Goal: Transaction & Acquisition: Purchase product/service

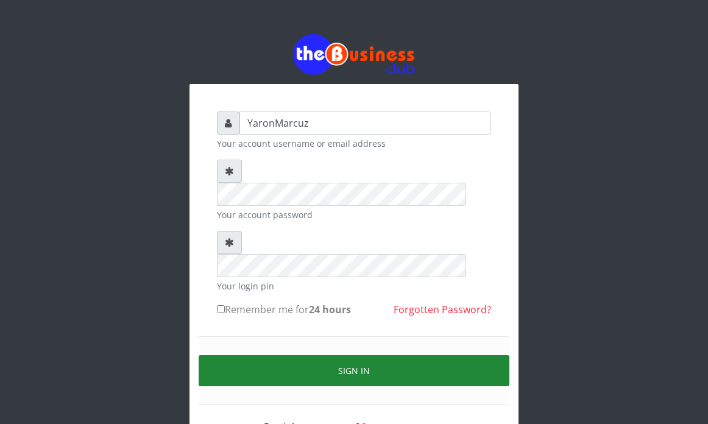
click at [363, 355] on button "Sign in" at bounding box center [354, 370] width 311 height 31
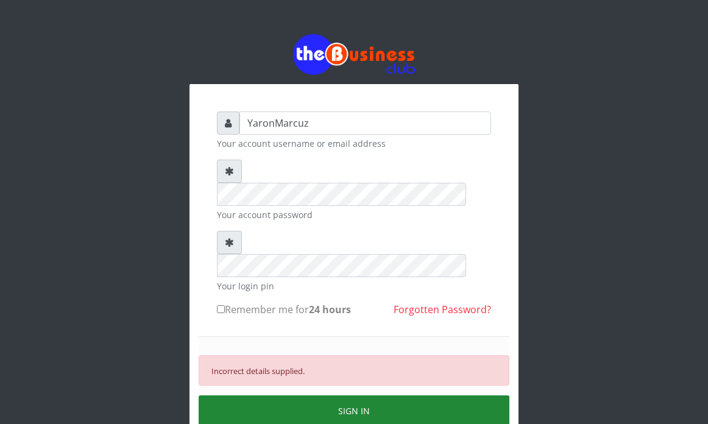
click at [324, 395] on button "SIGN IN" at bounding box center [354, 410] width 311 height 31
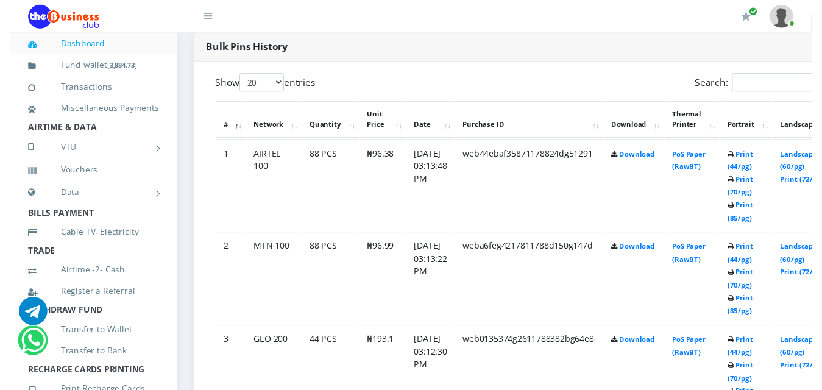
scroll to position [639, 0]
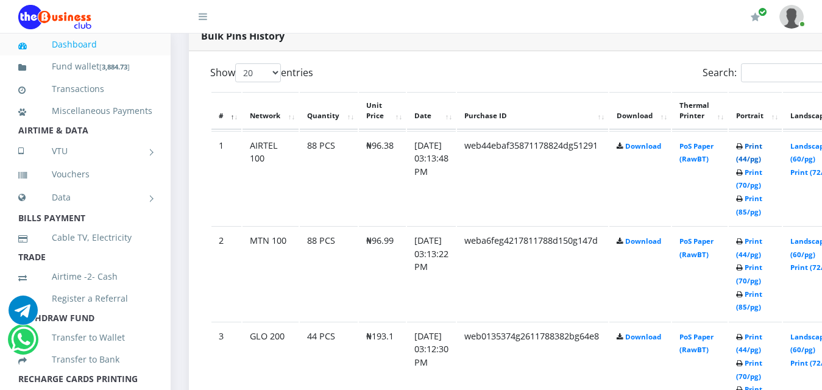
click at [707, 141] on link "Print (44/pg)" at bounding box center [749, 152] width 26 height 23
click at [762, 236] on link "Print (44/pg)" at bounding box center [749, 247] width 26 height 23
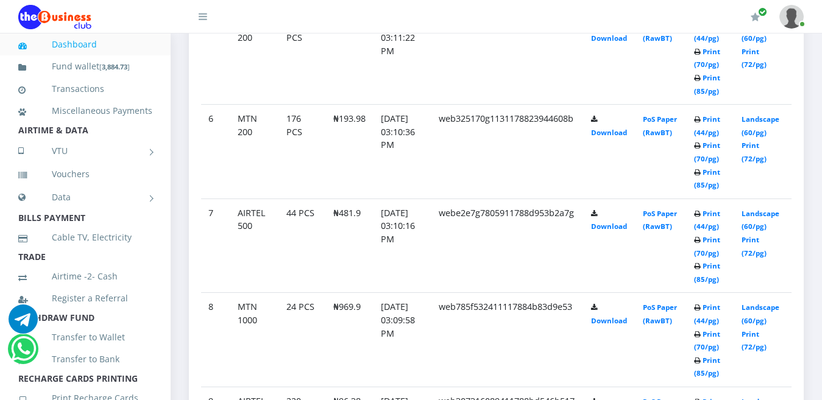
scroll to position [1175, 0]
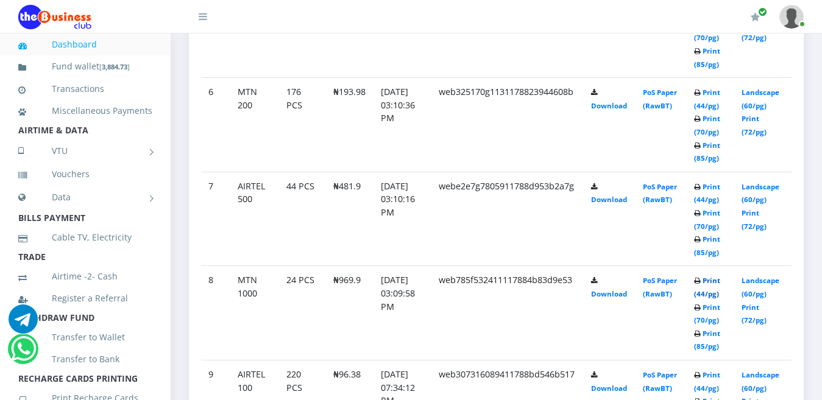
click at [720, 276] on link "Print (44/pg)" at bounding box center [707, 287] width 26 height 23
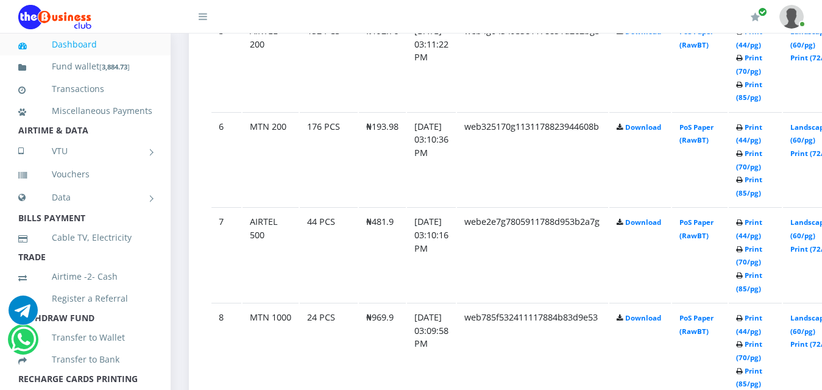
scroll to position [1175, 0]
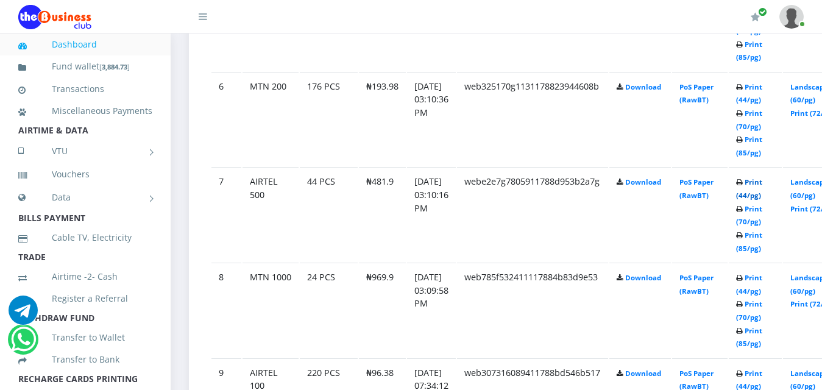
click at [762, 177] on link "Print (44/pg)" at bounding box center [749, 188] width 26 height 23
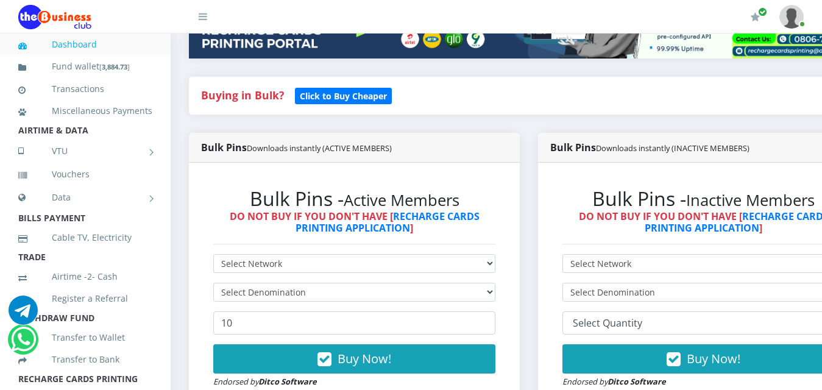
scroll to position [230, 0]
select select "MTN"
click at [213, 254] on select "Select Network MTN Globacom 9Mobile Airtel" at bounding box center [354, 263] width 282 height 19
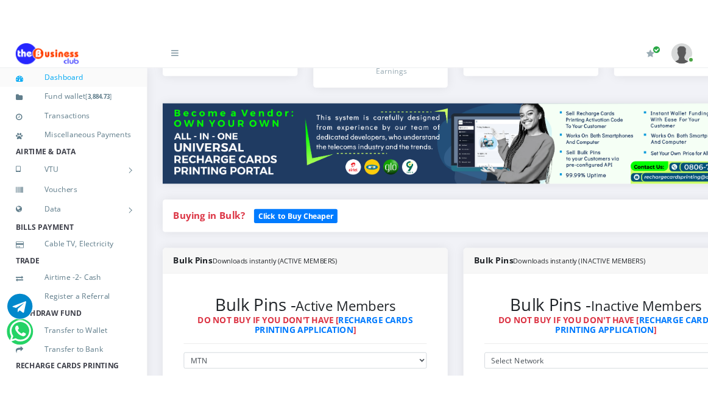
scroll to position [0, 0]
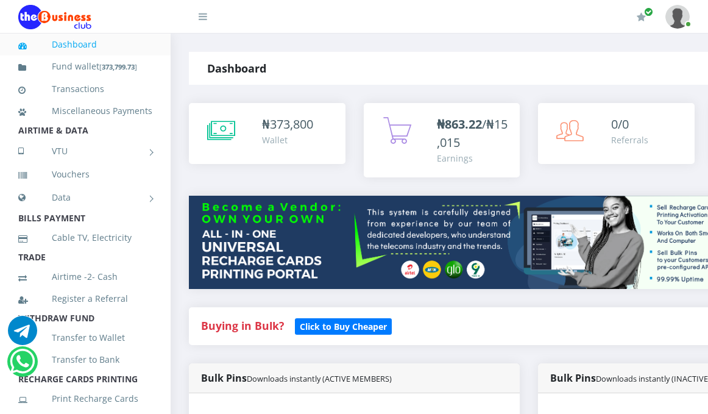
drag, startPoint x: 0, startPoint y: 0, endPoint x: 445, endPoint y: 181, distance: 480.8
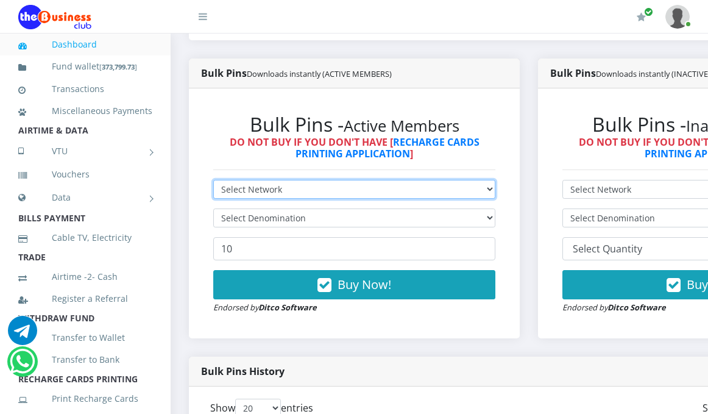
scroll to position [305, 0]
select select "MTN"
click at [213, 180] on select "Select Network MTN Globacom 9Mobile Airtel" at bounding box center [354, 189] width 282 height 19
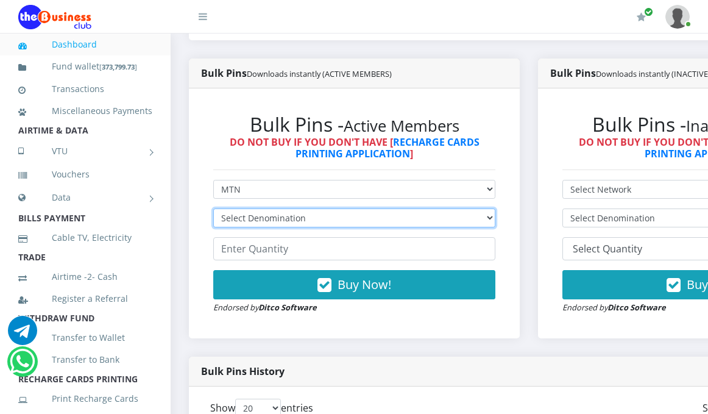
click at [495, 209] on select "Select Denomination MTN NGN100 - ₦96.99 MTN NGN200 - ₦193.98 MTN NGN400 - ₦387.…" at bounding box center [354, 217] width 282 height 19
select select "193.98-200"
click at [213, 208] on select "Select Denomination MTN NGN100 - ₦96.99 MTN NGN200 - ₦193.98 MTN NGN400 - ₦387.…" at bounding box center [354, 217] width 282 height 19
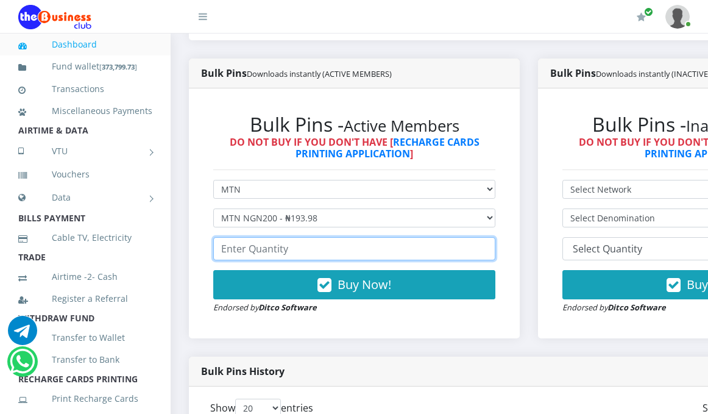
click at [267, 239] on input "number" at bounding box center [354, 248] width 282 height 23
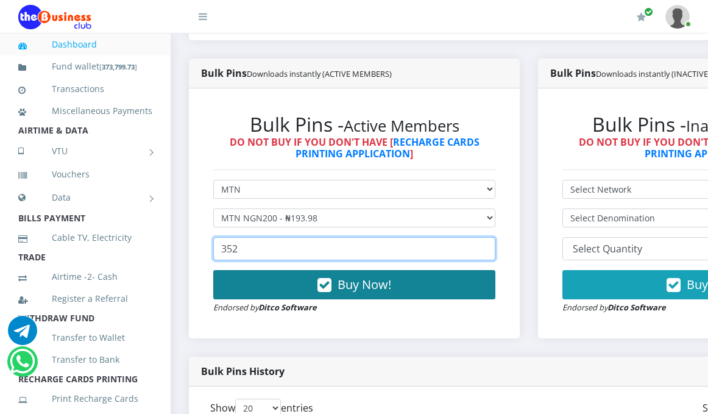
type input "352"
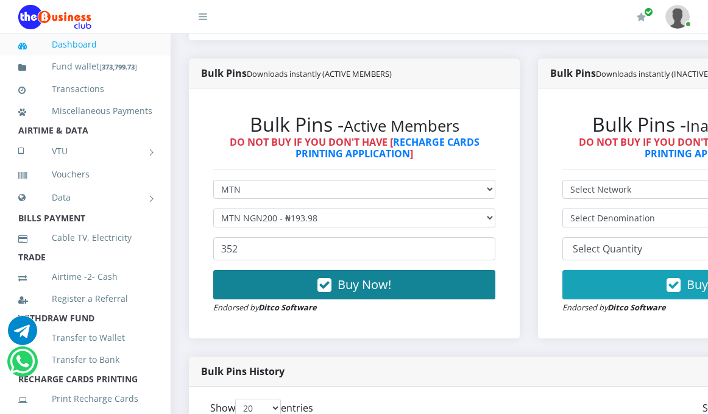
click at [368, 276] on span "Buy Now!" at bounding box center [364, 284] width 54 height 16
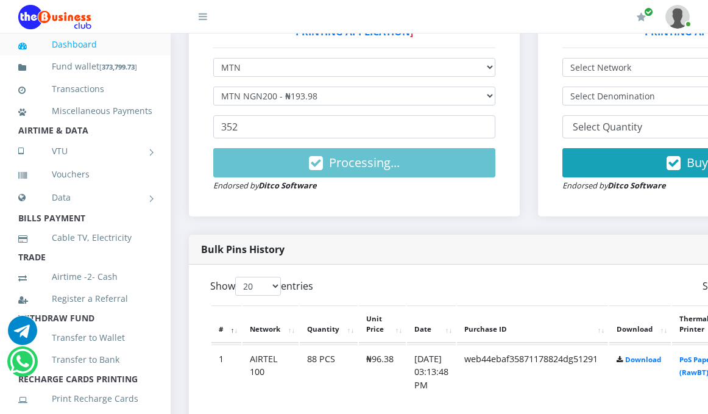
scroll to position [365, 0]
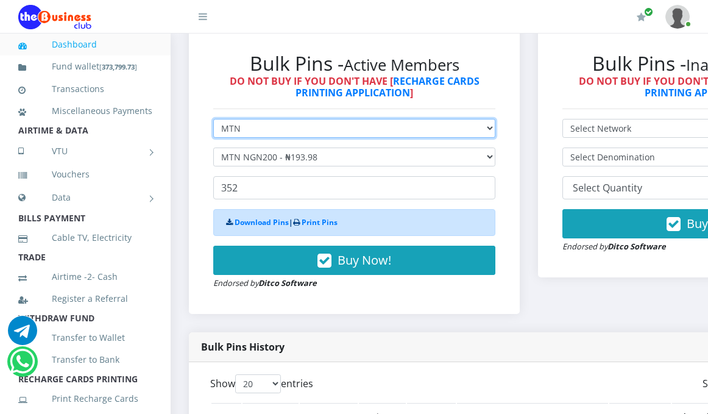
click at [495, 119] on select "Select Network MTN Globacom 9Mobile Airtel" at bounding box center [354, 128] width 282 height 19
select select "Airtel"
click at [213, 119] on select "Select Network MTN Globacom 9Mobile Airtel" at bounding box center [354, 128] width 282 height 19
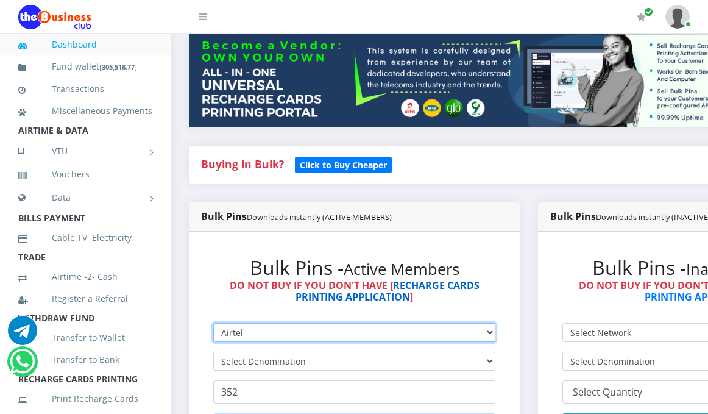
scroll to position [305, 0]
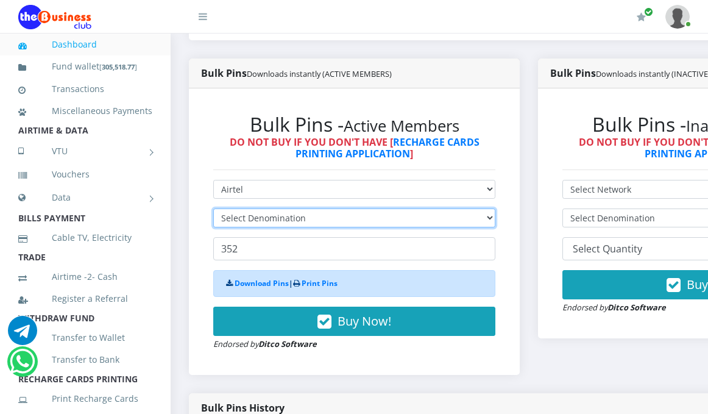
click at [495, 210] on select "Select Denomination" at bounding box center [354, 217] width 282 height 19
click at [495, 208] on select "Select Denomination Airtel NGN100 - ₦96.38 Airtel NGN200 - ₦192.76 Airtel NGN50…" at bounding box center [354, 217] width 282 height 19
select select "192.76-200"
click at [213, 208] on select "Select Denomination Airtel NGN100 - ₦96.38 Airtel NGN200 - ₦192.76 Airtel NGN50…" at bounding box center [354, 217] width 282 height 19
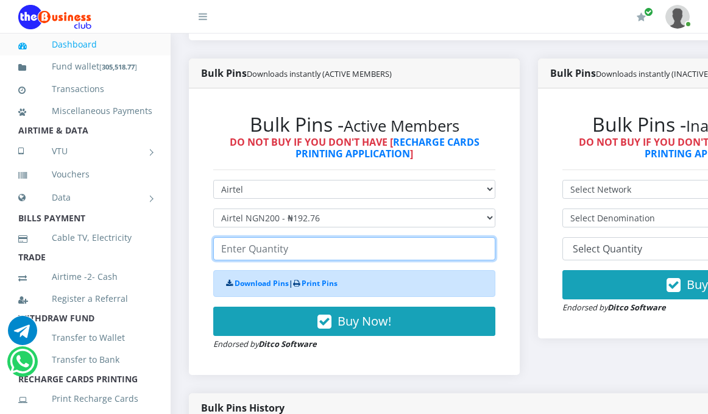
click at [294, 242] on input "number" at bounding box center [354, 248] width 282 height 23
click at [280, 239] on input "number" at bounding box center [354, 248] width 282 height 23
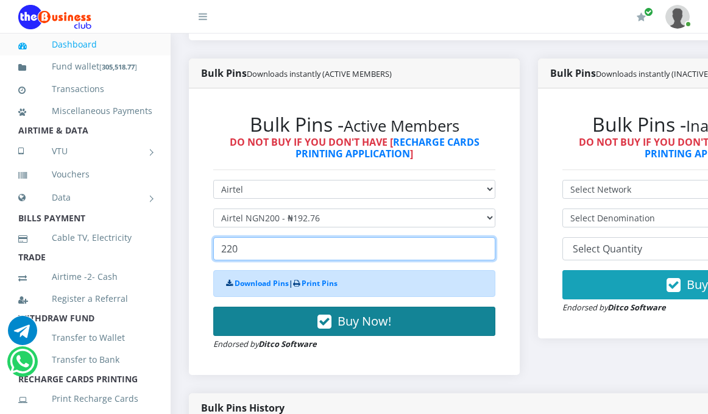
type input "220"
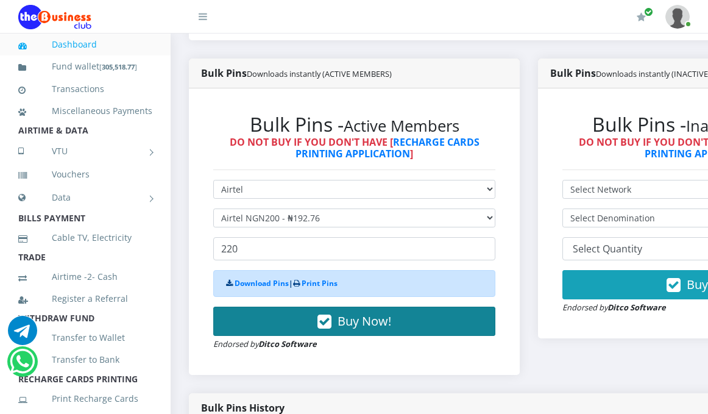
click at [363, 312] on span "Buy Now!" at bounding box center [364, 320] width 54 height 16
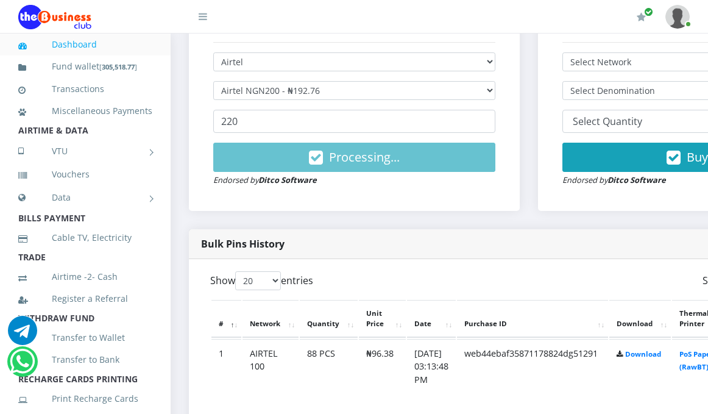
scroll to position [426, 0]
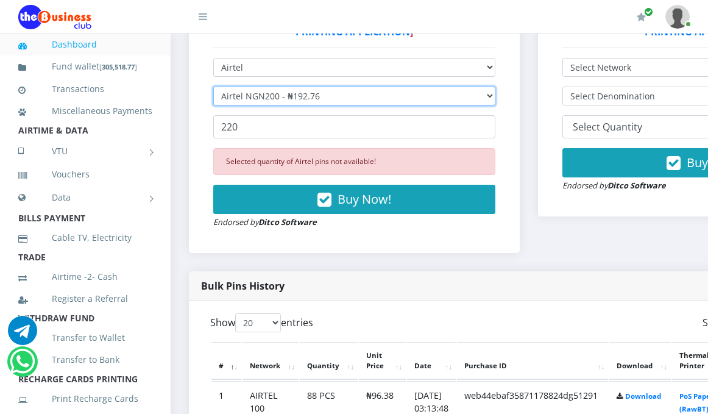
click at [495, 86] on select "Select Denomination Airtel NGN100 - ₦96.38 Airtel NGN200 - ₦192.76 Airtel NGN50…" at bounding box center [354, 95] width 282 height 19
select select "481.9-500"
click at [213, 86] on select "Select Denomination Airtel NGN100 - ₦96.38 Airtel NGN200 - ₦192.76 Airtel NGN50…" at bounding box center [354, 95] width 282 height 19
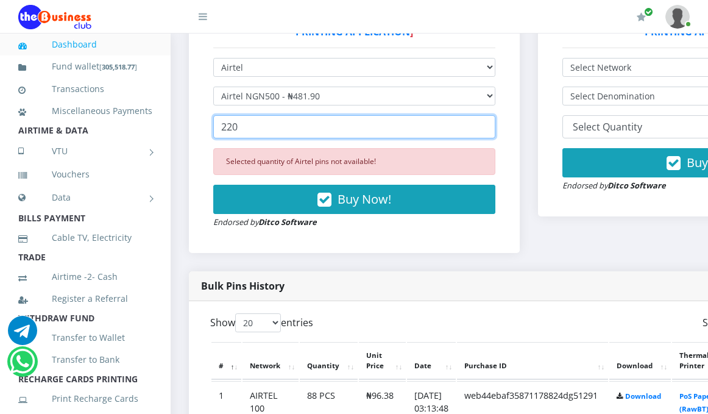
click at [273, 118] on input "220" at bounding box center [354, 126] width 282 height 23
type input "2"
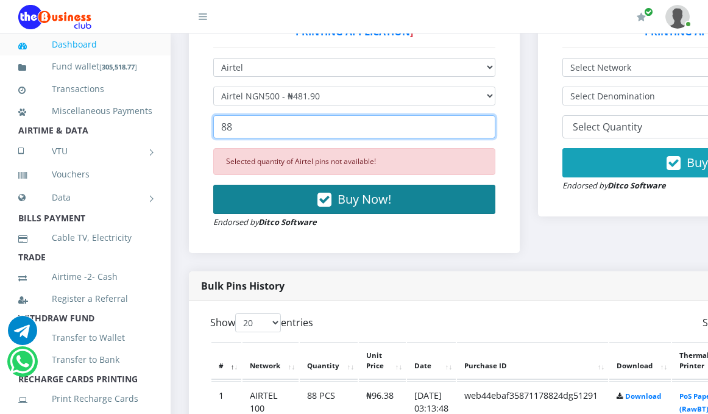
type input "88"
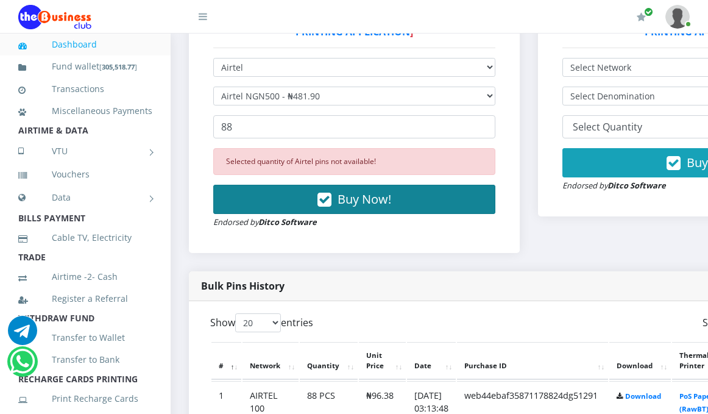
click at [378, 191] on span "Buy Now!" at bounding box center [364, 199] width 54 height 16
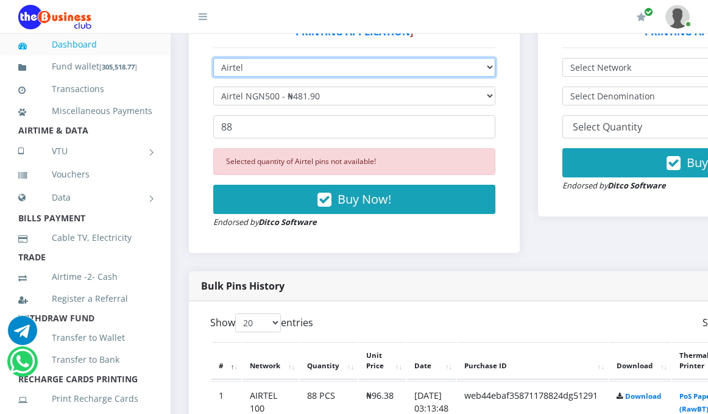
click at [495, 63] on select "Select Network MTN Globacom 9Mobile Airtel" at bounding box center [354, 67] width 282 height 19
click at [213, 58] on select "Select Network MTN Globacom 9Mobile Airtel" at bounding box center [354, 67] width 282 height 19
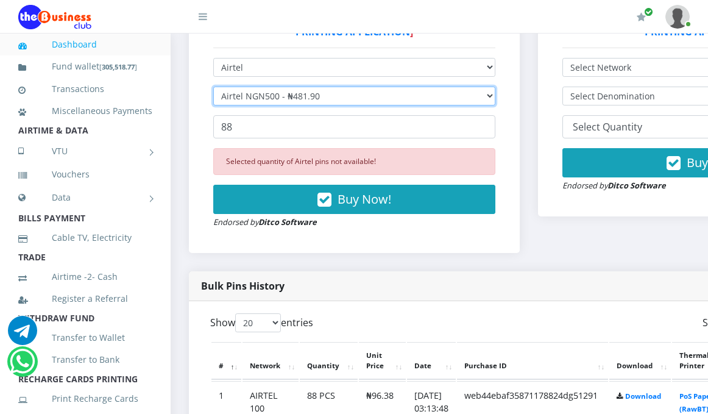
click at [495, 86] on select "Select Denomination Airtel NGN100 - ₦96.38 Airtel NGN200 - ₦192.76 Airtel NGN50…" at bounding box center [354, 95] width 282 height 19
select select "963.8-1000"
click at [213, 86] on select "Select Denomination Airtel NGN100 - ₦96.38 Airtel NGN200 - ₦192.76 Airtel NGN50…" at bounding box center [354, 95] width 282 height 19
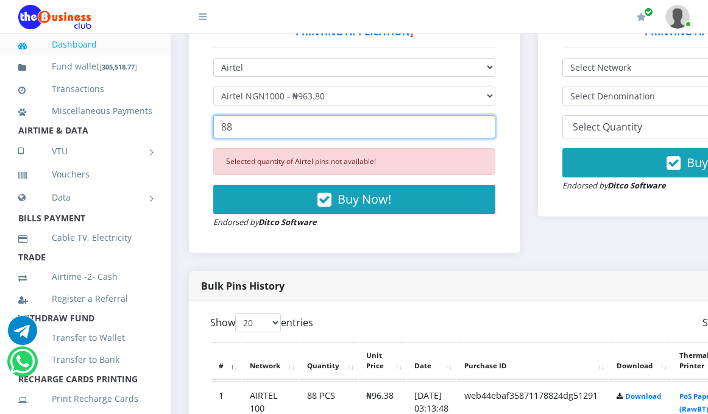
click at [233, 121] on input "88" at bounding box center [354, 126] width 282 height 23
type input "8"
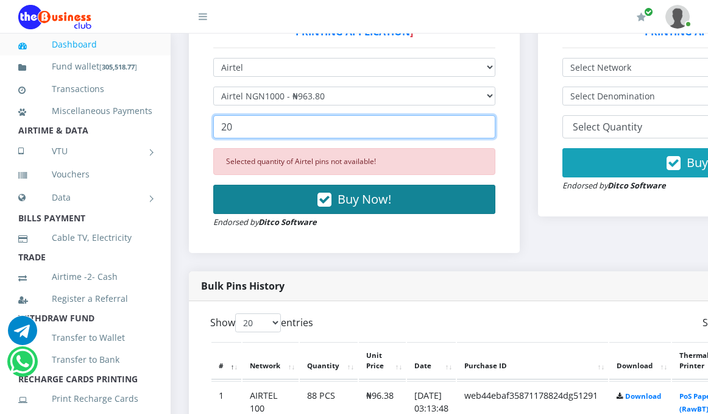
type input "20"
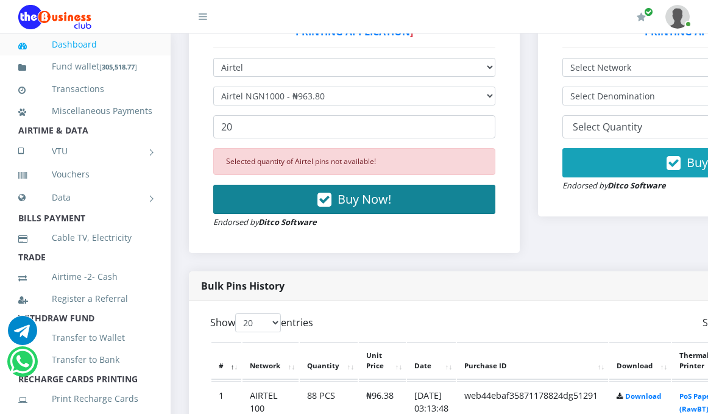
click at [374, 191] on span "Buy Now!" at bounding box center [364, 199] width 54 height 16
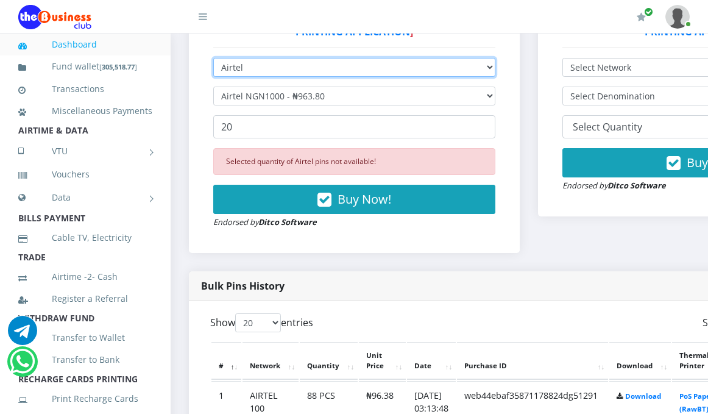
click at [495, 58] on select "Select Network MTN Globacom 9Mobile Airtel" at bounding box center [354, 67] width 282 height 19
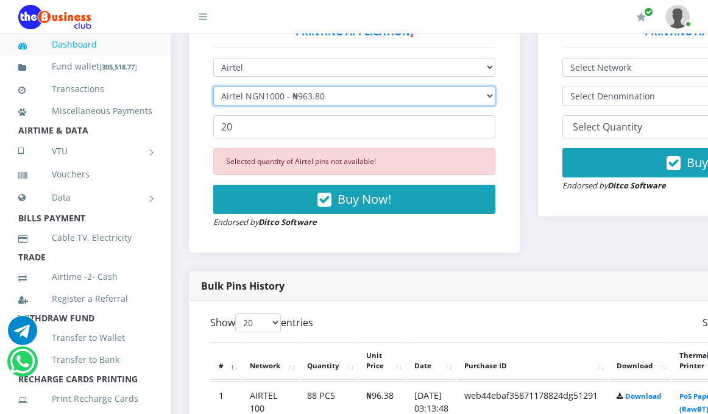
click at [495, 86] on select "Select Denomination Airtel NGN100 - ₦96.38 Airtel NGN200 - ₦192.76 Airtel NGN50…" at bounding box center [354, 95] width 282 height 19
select select "96.38-100"
click at [213, 86] on select "Select Denomination Airtel NGN100 - ₦96.38 Airtel NGN200 - ₦192.76 Airtel NGN50…" at bounding box center [354, 95] width 282 height 19
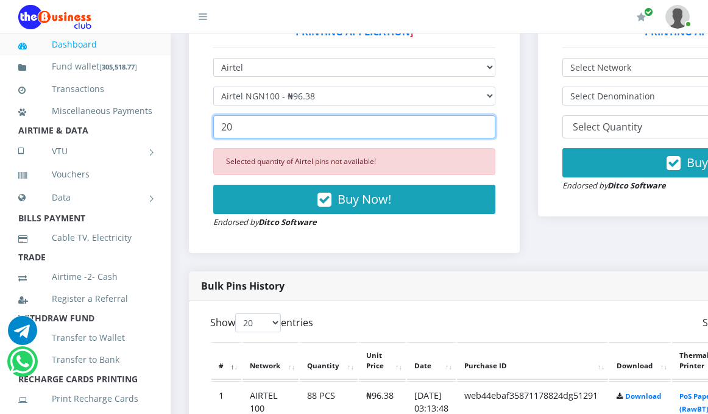
click at [248, 115] on input "20" at bounding box center [354, 126] width 282 height 23
type input "2"
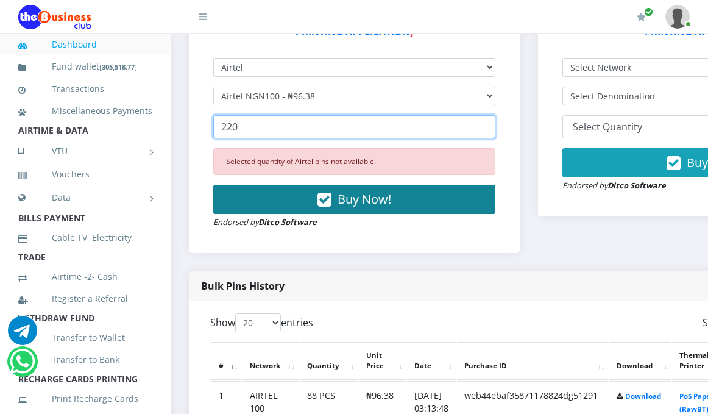
type input "220"
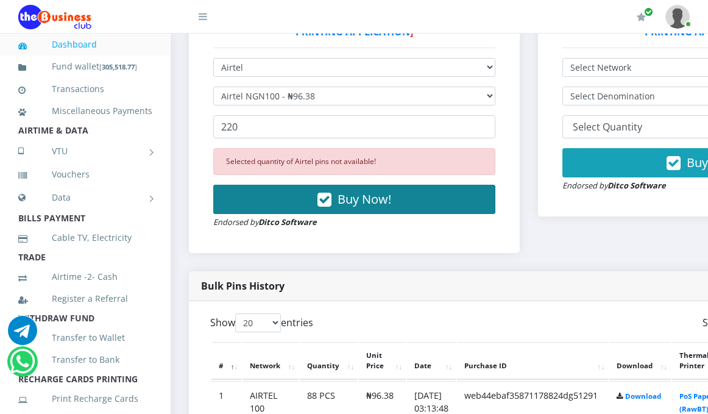
click at [362, 191] on span "Buy Now!" at bounding box center [364, 199] width 54 height 16
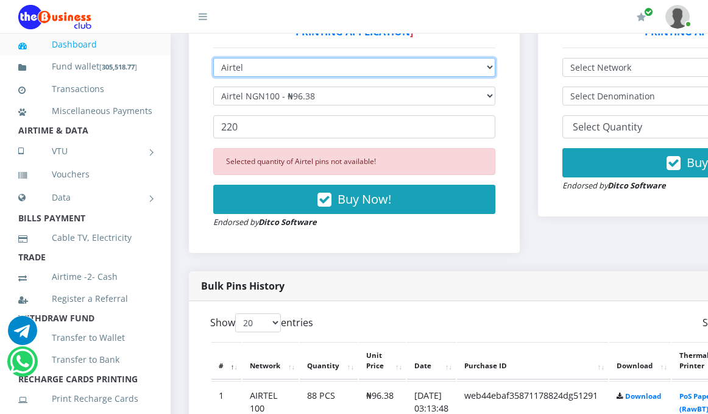
click at [495, 58] on select "Select Network MTN Globacom 9Mobile Airtel" at bounding box center [354, 67] width 282 height 19
select select "Glo"
click at [213, 58] on select "Select Network MTN Globacom 9Mobile Airtel" at bounding box center [354, 67] width 282 height 19
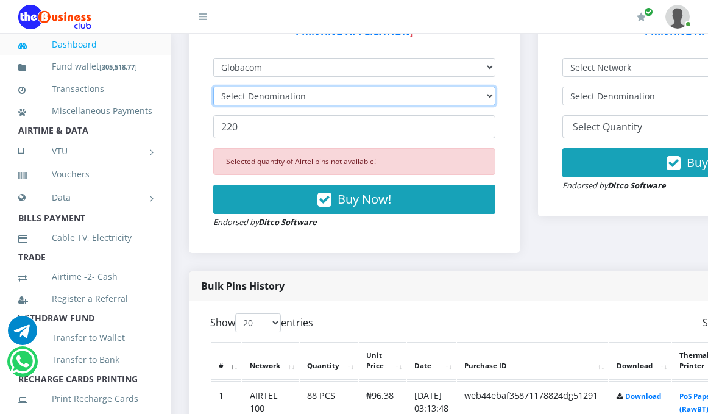
click at [495, 86] on select "Select Denomination" at bounding box center [354, 95] width 282 height 19
select select "96.55-100"
click at [213, 86] on select "Select Denomination Glo NGN100 - ₦96.55 Glo NGN200 - ₦193.10 Glo NGN500 - ₦482.…" at bounding box center [354, 95] width 282 height 19
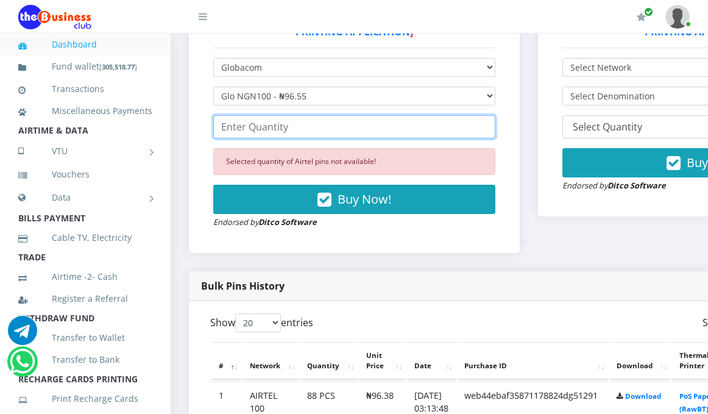
click at [261, 119] on input "number" at bounding box center [354, 126] width 282 height 23
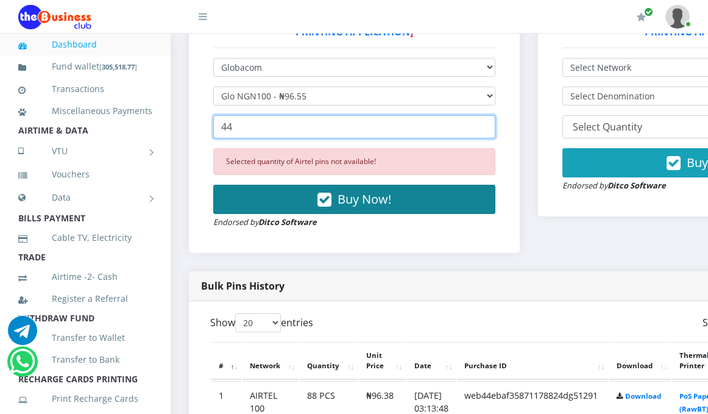
type input "44"
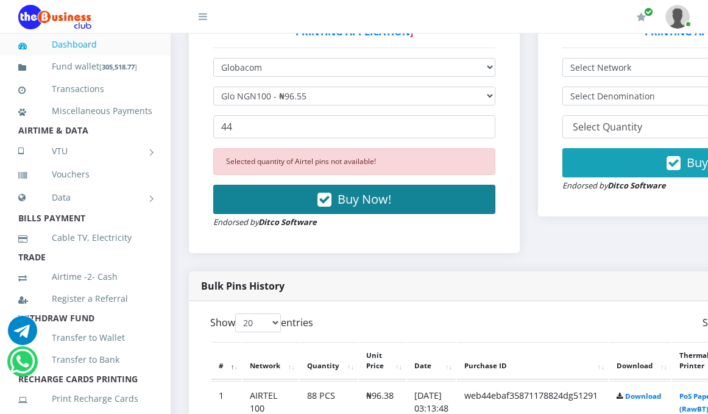
click at [373, 191] on span "Buy Now!" at bounding box center [364, 199] width 54 height 16
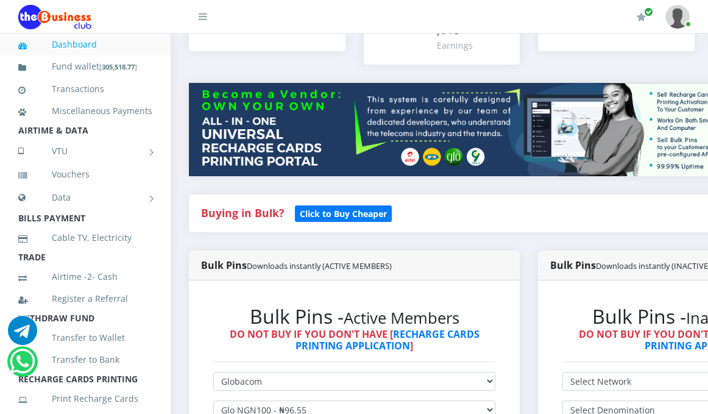
scroll to position [305, 0]
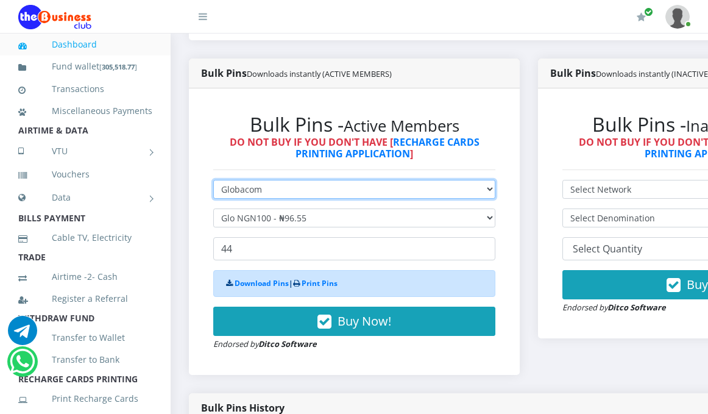
click at [495, 180] on select "Select Network MTN Globacom 9Mobile Airtel" at bounding box center [354, 189] width 282 height 19
click at [213, 180] on select "Select Network MTN Globacom 9Mobile Airtel" at bounding box center [354, 189] width 282 height 19
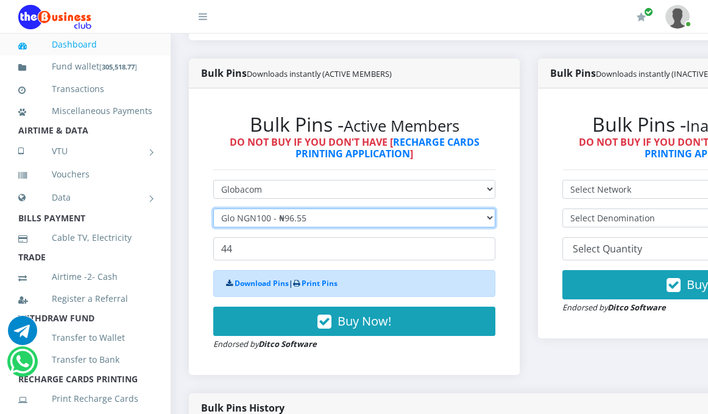
click at [495, 208] on select "Select Denomination Glo NGN100 - ₦96.55 Glo NGN200 - ₦193.10 Glo NGN500 - ₦482.…" at bounding box center [354, 217] width 282 height 19
select select "193.1-200"
click at [213, 208] on select "Select Denomination Glo NGN100 - ₦96.55 Glo NGN200 - ₦193.10 Glo NGN500 - ₦482.…" at bounding box center [354, 217] width 282 height 19
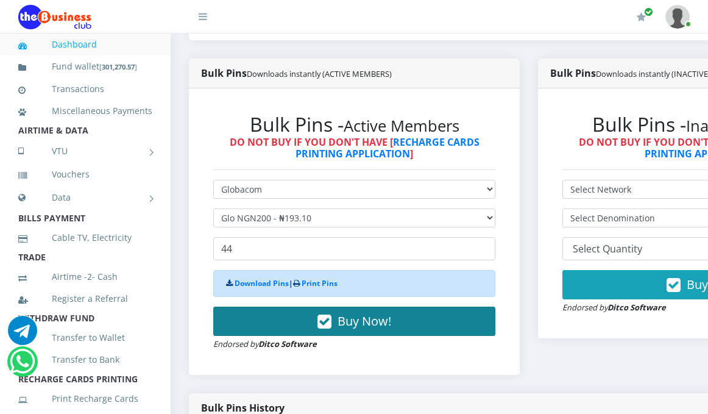
click at [354, 312] on span "Buy Now!" at bounding box center [364, 320] width 54 height 16
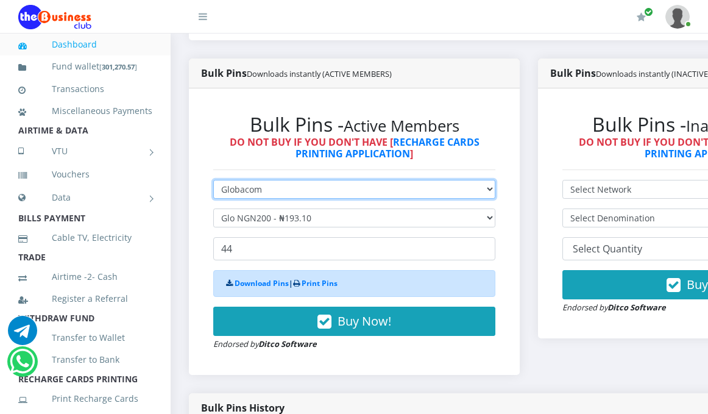
click at [494, 180] on select "Select Network MTN Globacom 9Mobile Airtel" at bounding box center [354, 189] width 282 height 19
select select "MTN"
click at [213, 180] on select "Select Network MTN Globacom 9Mobile Airtel" at bounding box center [354, 189] width 282 height 19
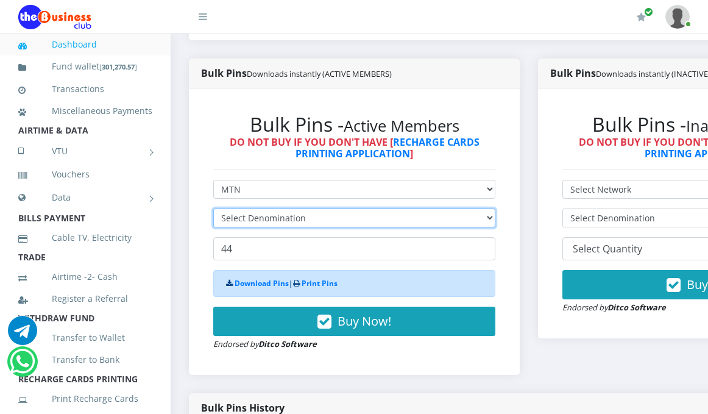
click at [495, 211] on select "Select Denomination" at bounding box center [354, 217] width 282 height 19
click at [487, 210] on select "Select Denomination" at bounding box center [354, 217] width 282 height 19
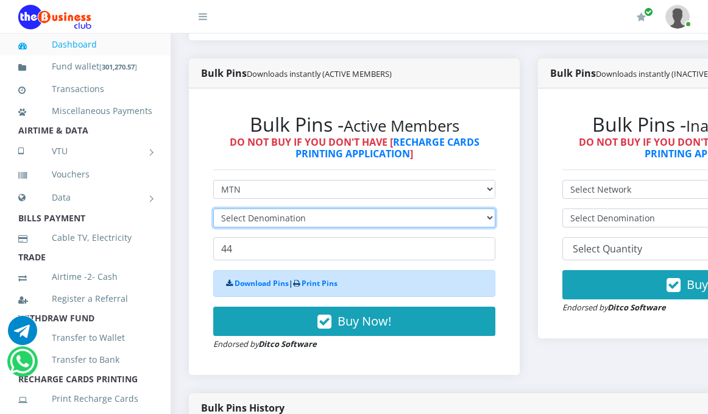
click at [487, 210] on select "Select Denomination" at bounding box center [354, 217] width 282 height 19
select select "193.98-200"
click at [213, 208] on select "Select Denomination MTN NGN100 - ₦96.99 MTN NGN200 - ₦193.98 MTN NGN400 - ₦387.…" at bounding box center [354, 217] width 282 height 19
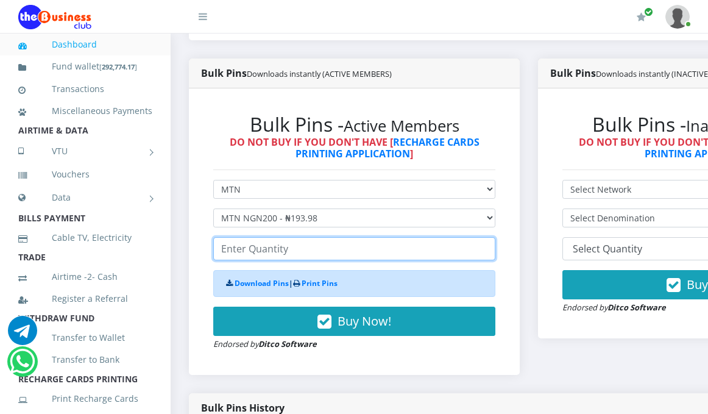
click at [312, 237] on input "number" at bounding box center [354, 248] width 282 height 23
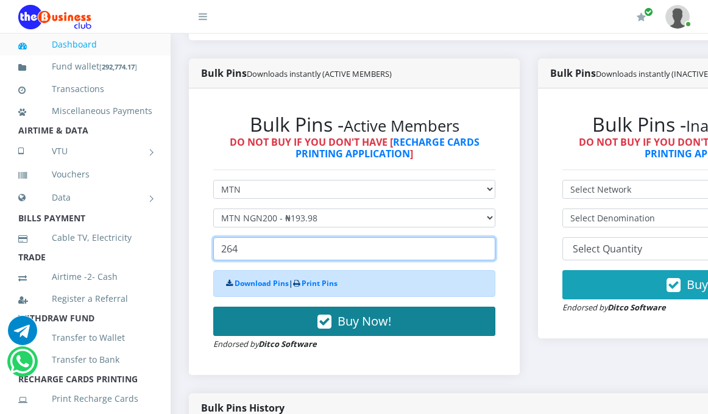
type input "264"
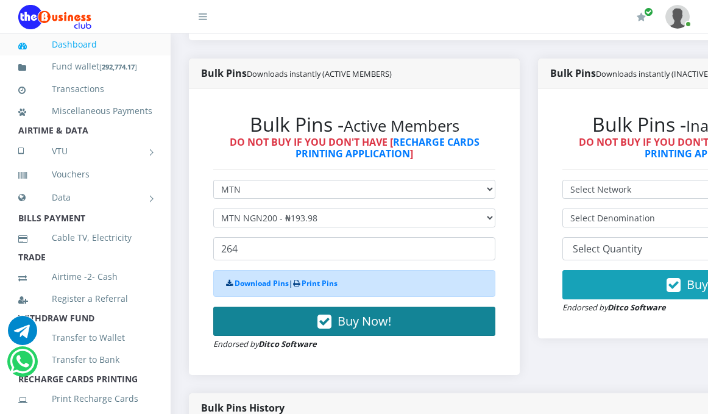
click at [354, 312] on span "Buy Now!" at bounding box center [364, 320] width 54 height 16
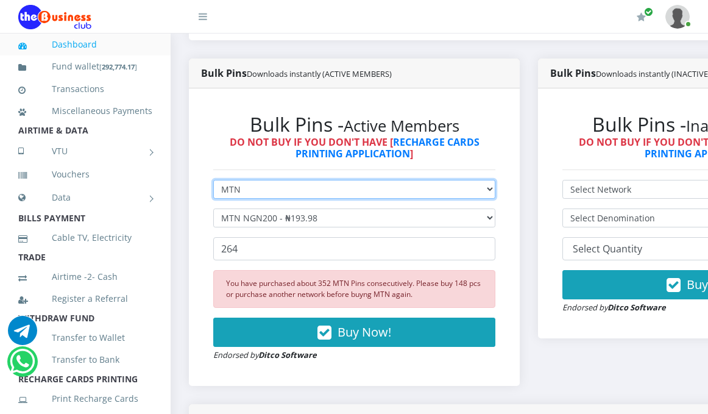
click at [495, 180] on select "Select Network MTN Globacom 9Mobile Airtel" at bounding box center [354, 189] width 282 height 19
click at [213, 180] on select "Select Network MTN Globacom 9Mobile Airtel" at bounding box center [354, 189] width 282 height 19
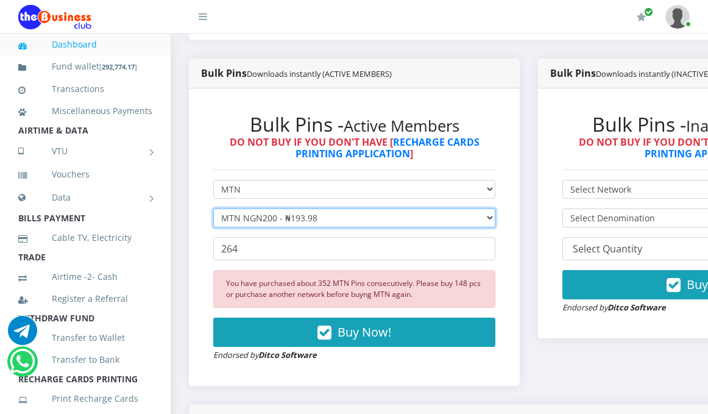
click at [495, 208] on select "Select Denomination MTN NGN100 - ₦96.99 MTN NGN200 - ₦193.98 MTN NGN400 - ₦387.…" at bounding box center [354, 217] width 282 height 19
select select "484.95-500"
click at [213, 208] on select "Select Denomination MTN NGN100 - ₦96.99 MTN NGN200 - ₦193.98 MTN NGN400 - ₦387.…" at bounding box center [354, 217] width 282 height 19
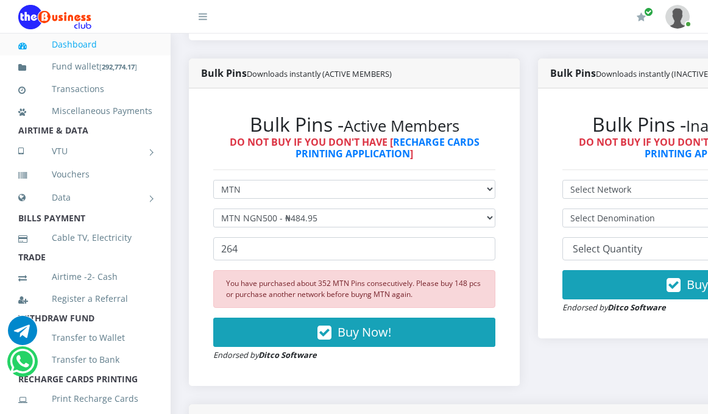
click at [260, 225] on form "Select Network MTN Globacom 9Mobile Airtel Select Denomination MTN NGN100 - ₦96…" at bounding box center [354, 270] width 282 height 181
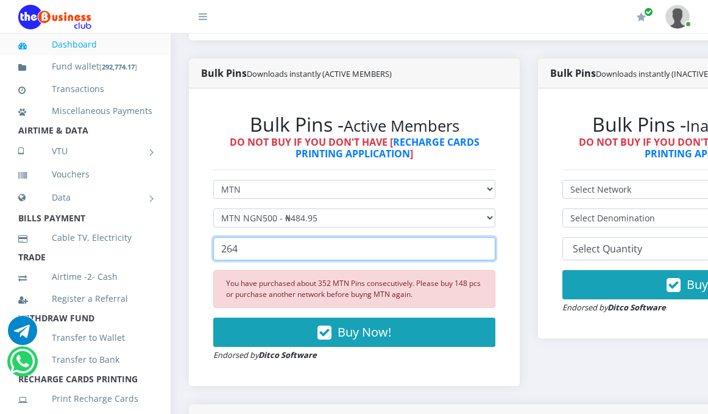
click at [260, 237] on input "264" at bounding box center [354, 248] width 282 height 23
type input "2"
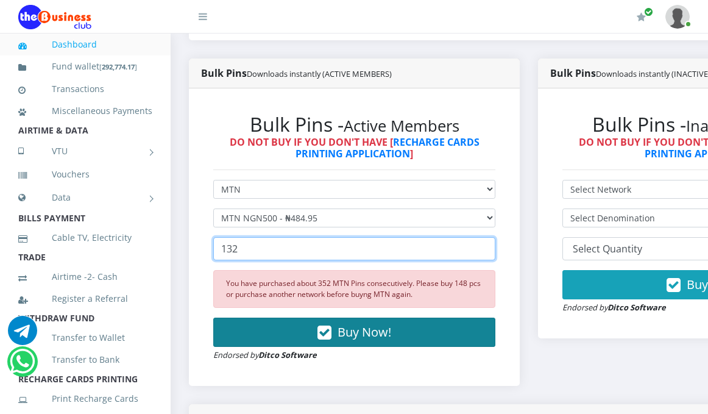
type input "132"
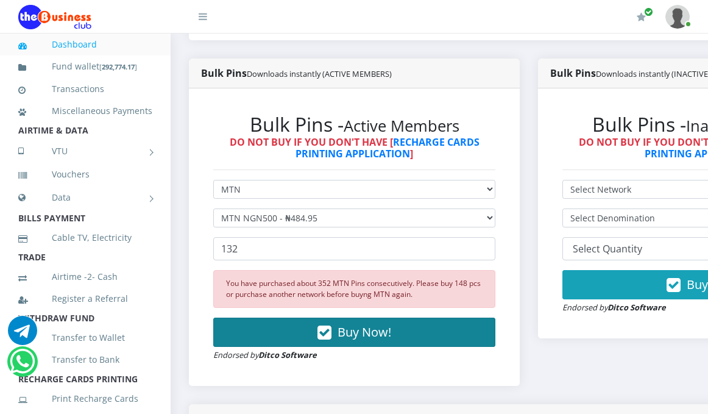
click at [357, 323] on span "Buy Now!" at bounding box center [364, 331] width 54 height 16
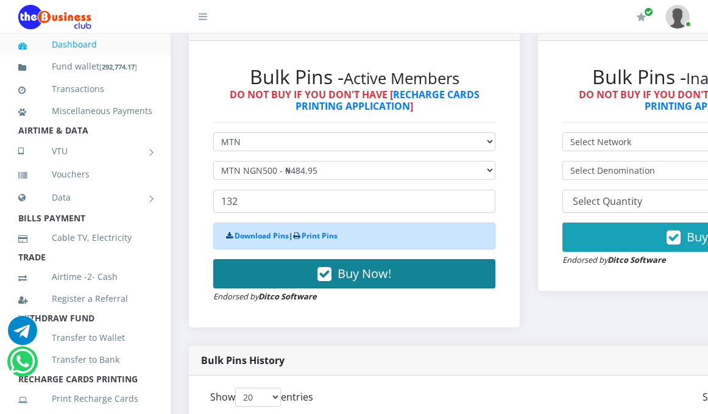
scroll to position [365, 0]
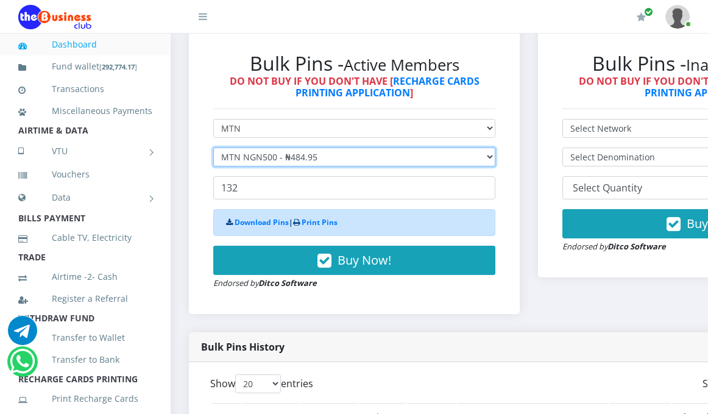
click at [495, 150] on select "Select Denomination MTN NGN100 - ₦96.99 MTN NGN200 - ₦193.98 MTN NGN400 - ₦387.…" at bounding box center [354, 156] width 282 height 19
select select "969.9-1000"
click at [213, 147] on select "Select Denomination MTN NGN100 - ₦96.99 MTN NGN200 - ₦193.98 MTN NGN400 - ₦387.…" at bounding box center [354, 156] width 282 height 19
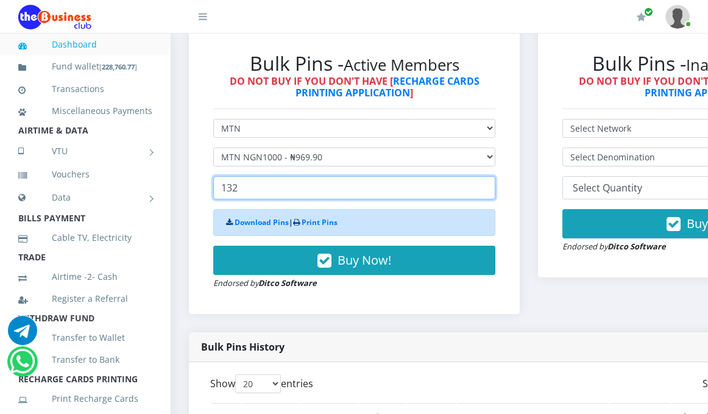
click at [238, 180] on input "132" at bounding box center [354, 187] width 282 height 23
type input "1"
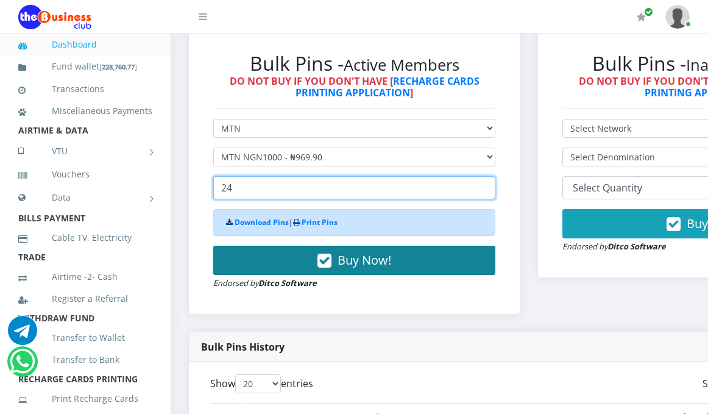
type input "24"
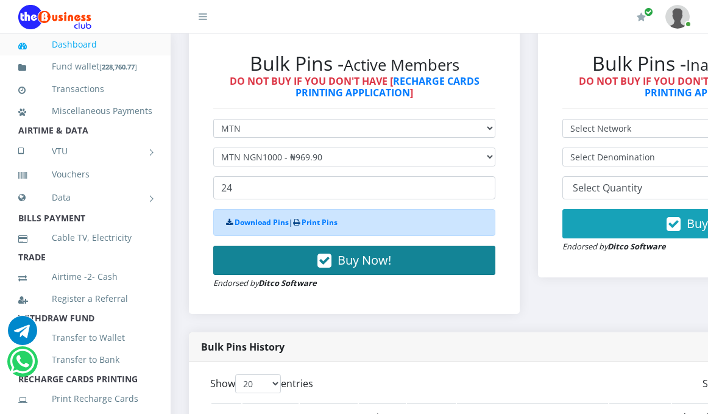
click at [359, 252] on span "Buy Now!" at bounding box center [364, 260] width 54 height 16
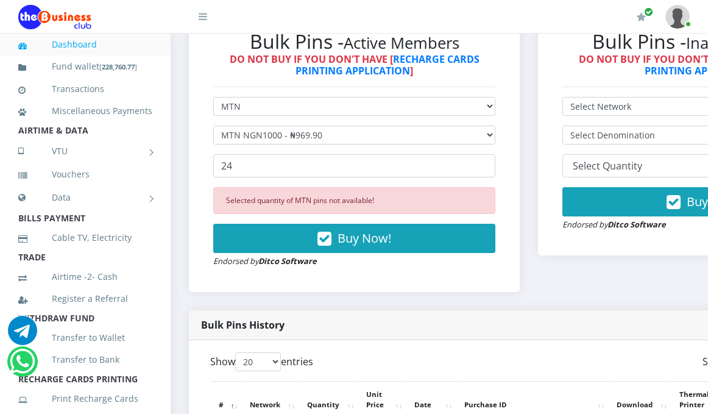
scroll to position [487, 0]
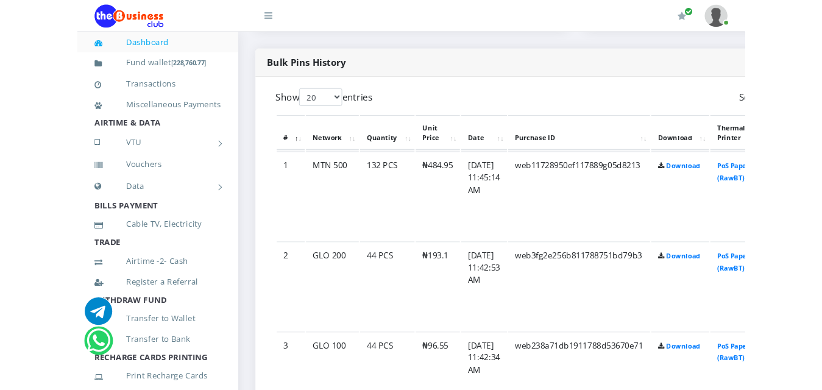
scroll to position [792, 0]
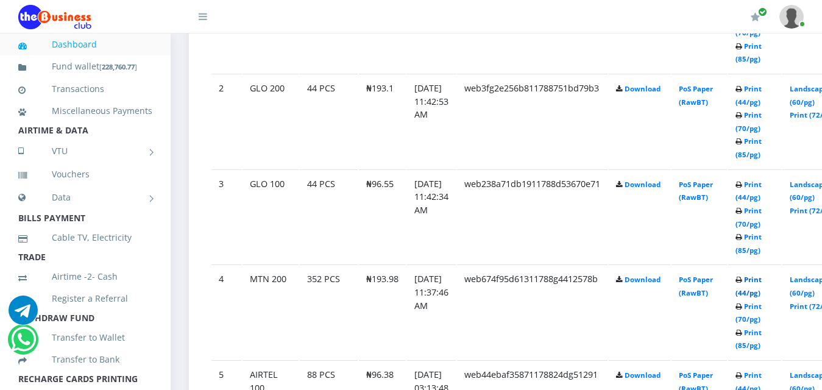
click at [707, 275] on link "Print (44/pg)" at bounding box center [748, 286] width 26 height 23
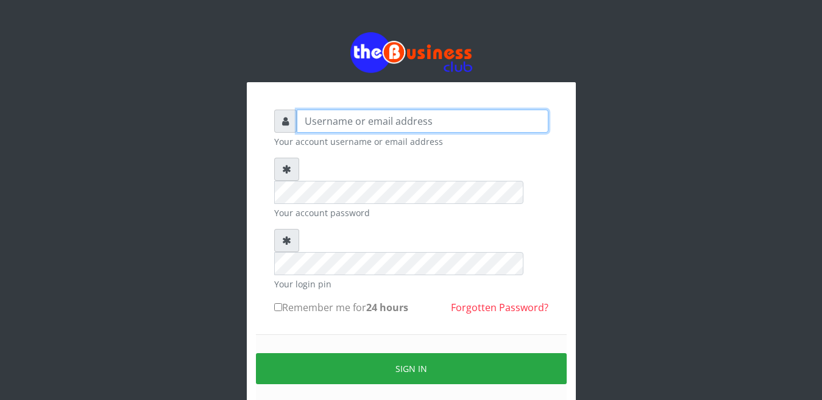
type input "YaronMarcuz"
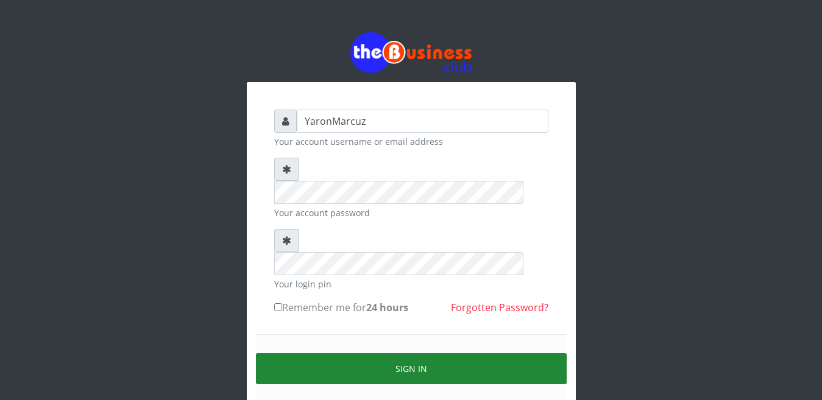
click at [421, 353] on button "Sign in" at bounding box center [411, 368] width 311 height 31
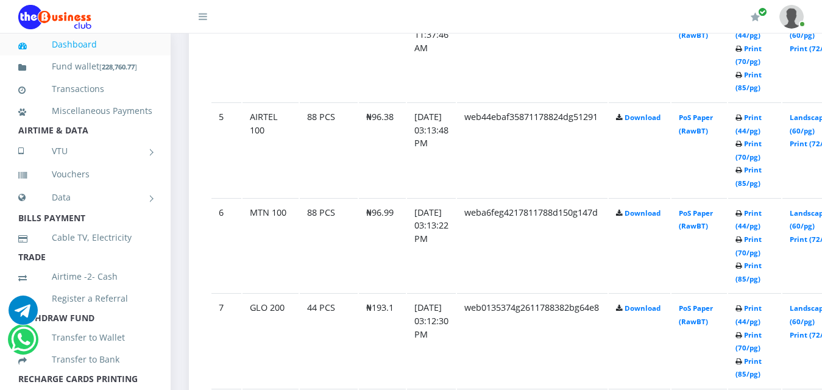
scroll to position [974, 0]
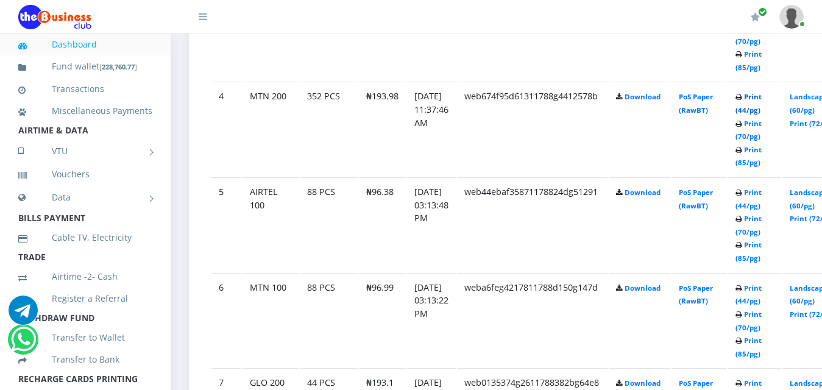
click at [761, 92] on link "Print (44/pg)" at bounding box center [748, 103] width 26 height 23
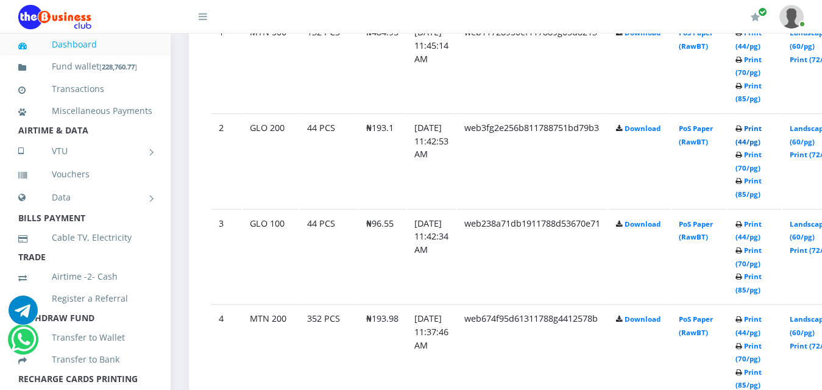
click at [761, 124] on link "Print (44/pg)" at bounding box center [748, 135] width 26 height 23
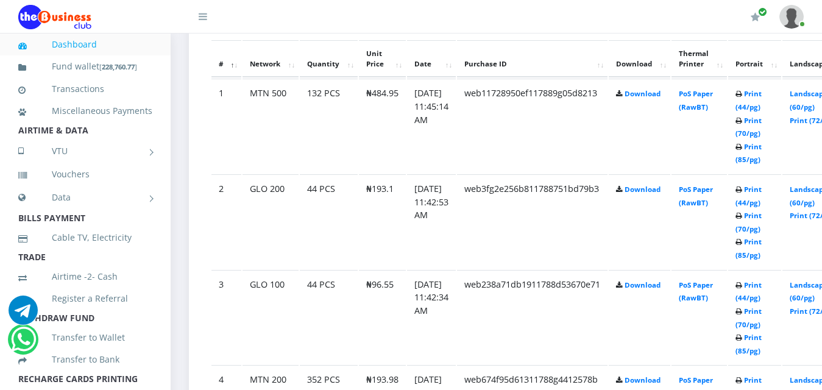
scroll to position [630, 0]
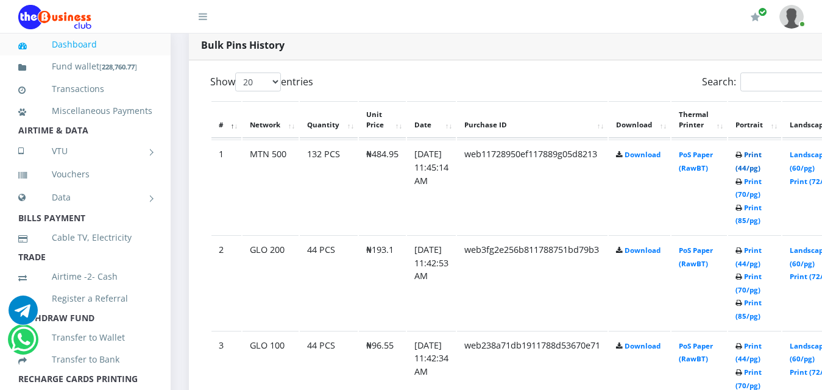
click at [761, 150] on link "Print (44/pg)" at bounding box center [748, 161] width 26 height 23
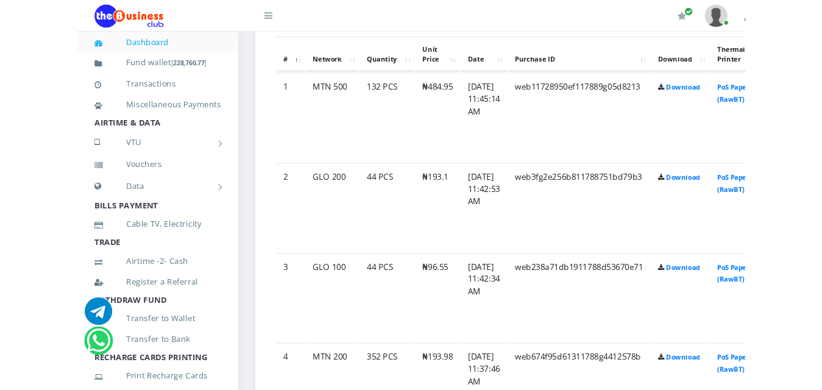
scroll to position [701, 0]
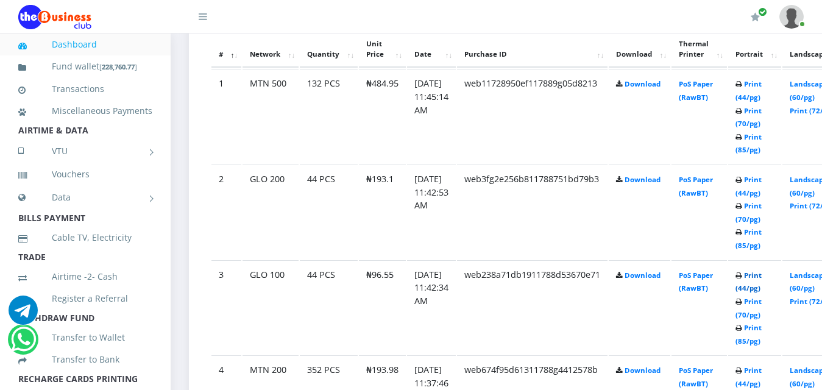
click at [707, 270] on link "Print (44/pg)" at bounding box center [748, 281] width 26 height 23
